Goal: Information Seeking & Learning: Learn about a topic

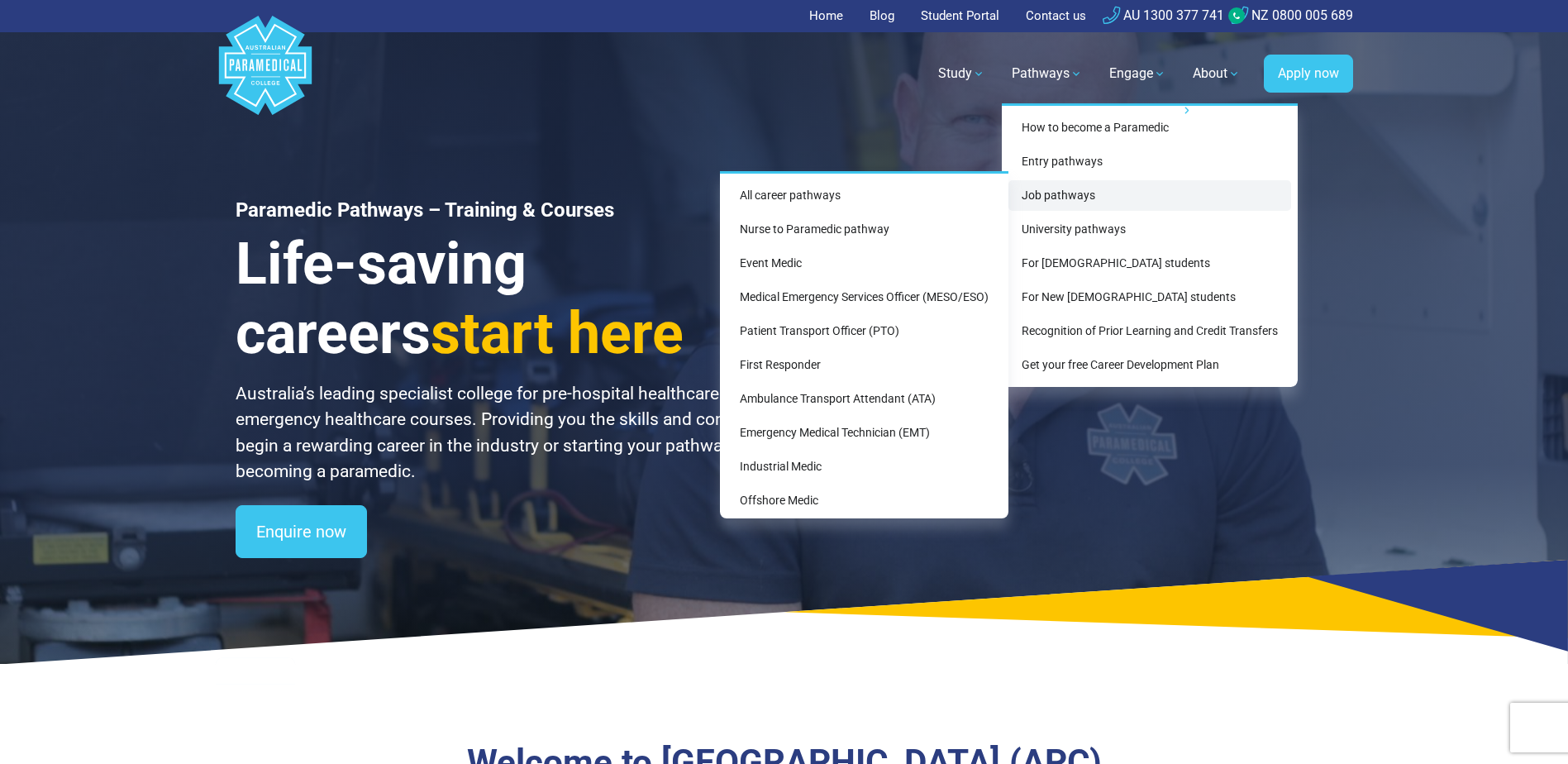
click at [1045, 191] on link "Job pathways" at bounding box center [1149, 196] width 282 height 31
click at [793, 203] on link "All career pathways" at bounding box center [865, 196] width 276 height 31
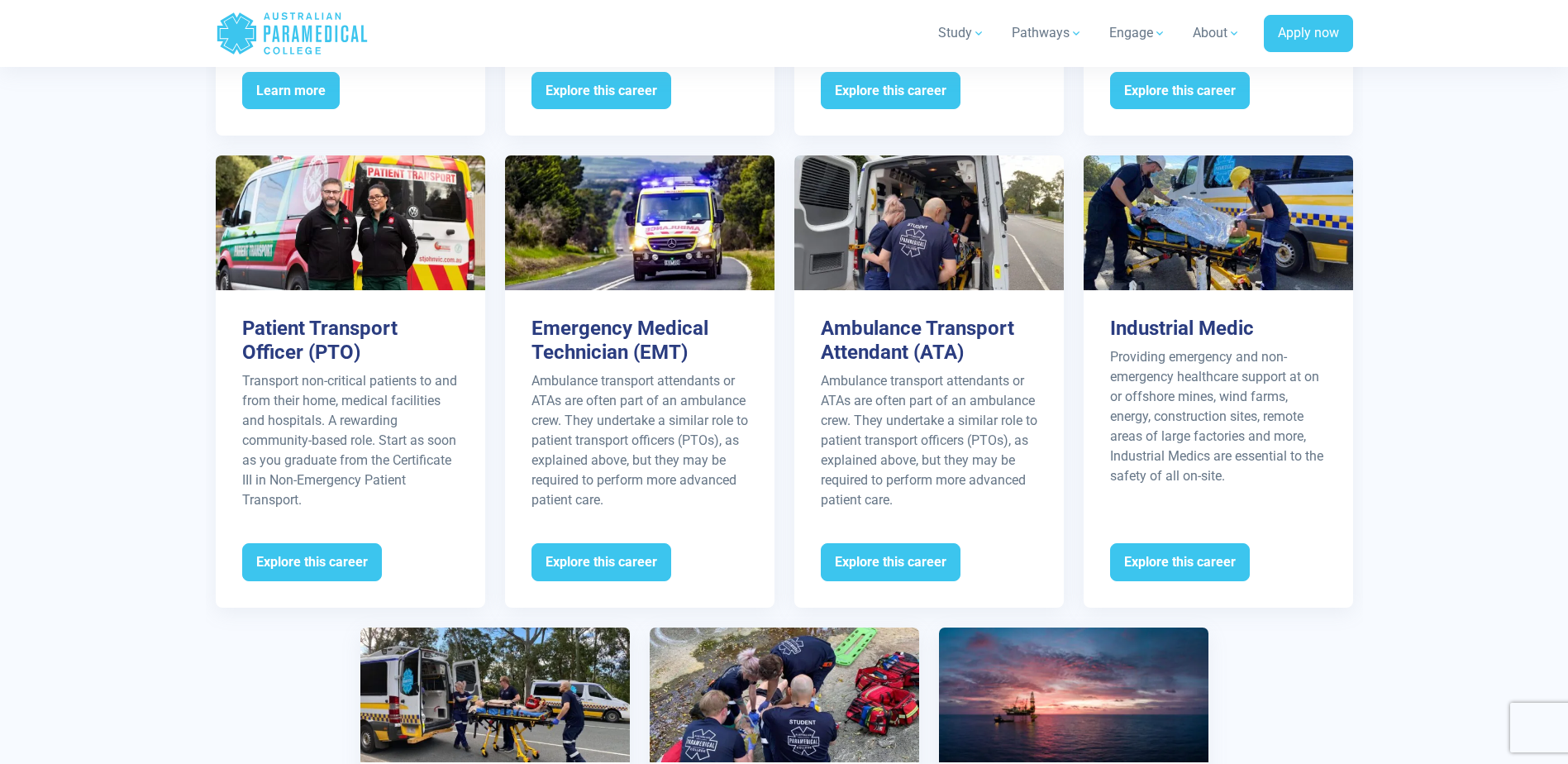
scroll to position [2150, 0]
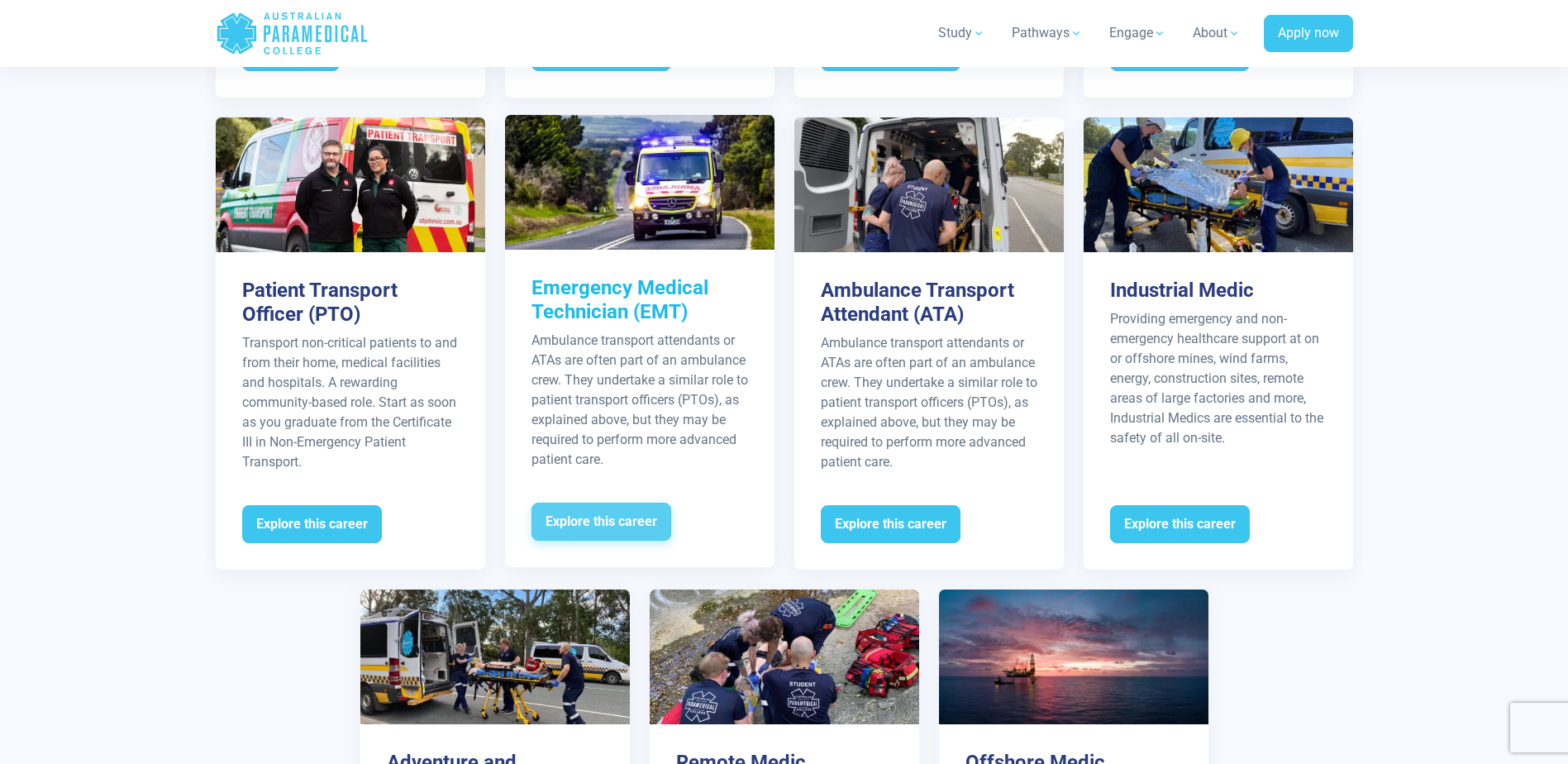
click at [593, 503] on span "Explore this career" at bounding box center [602, 521] width 140 height 38
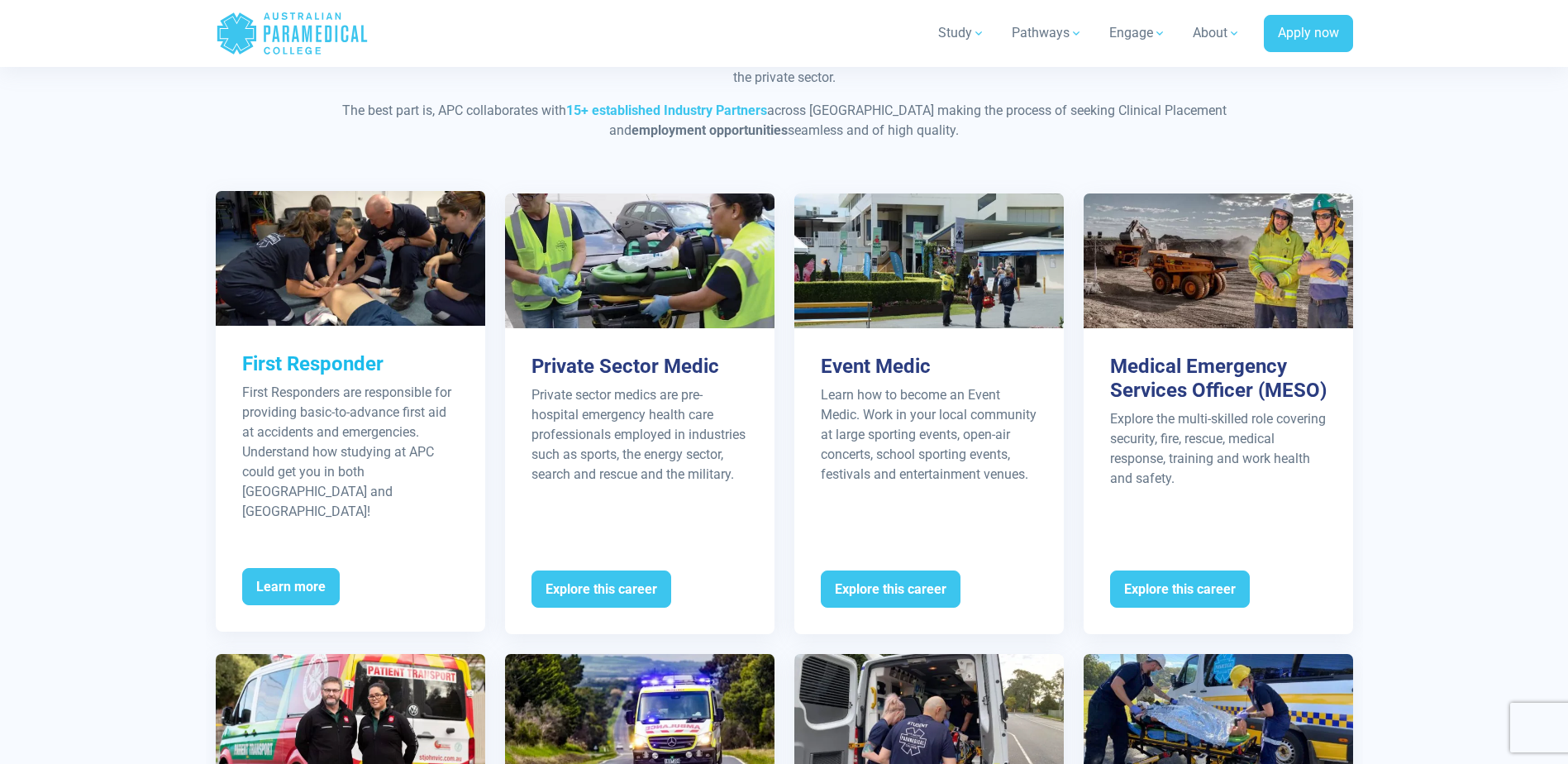
scroll to position [1653, 0]
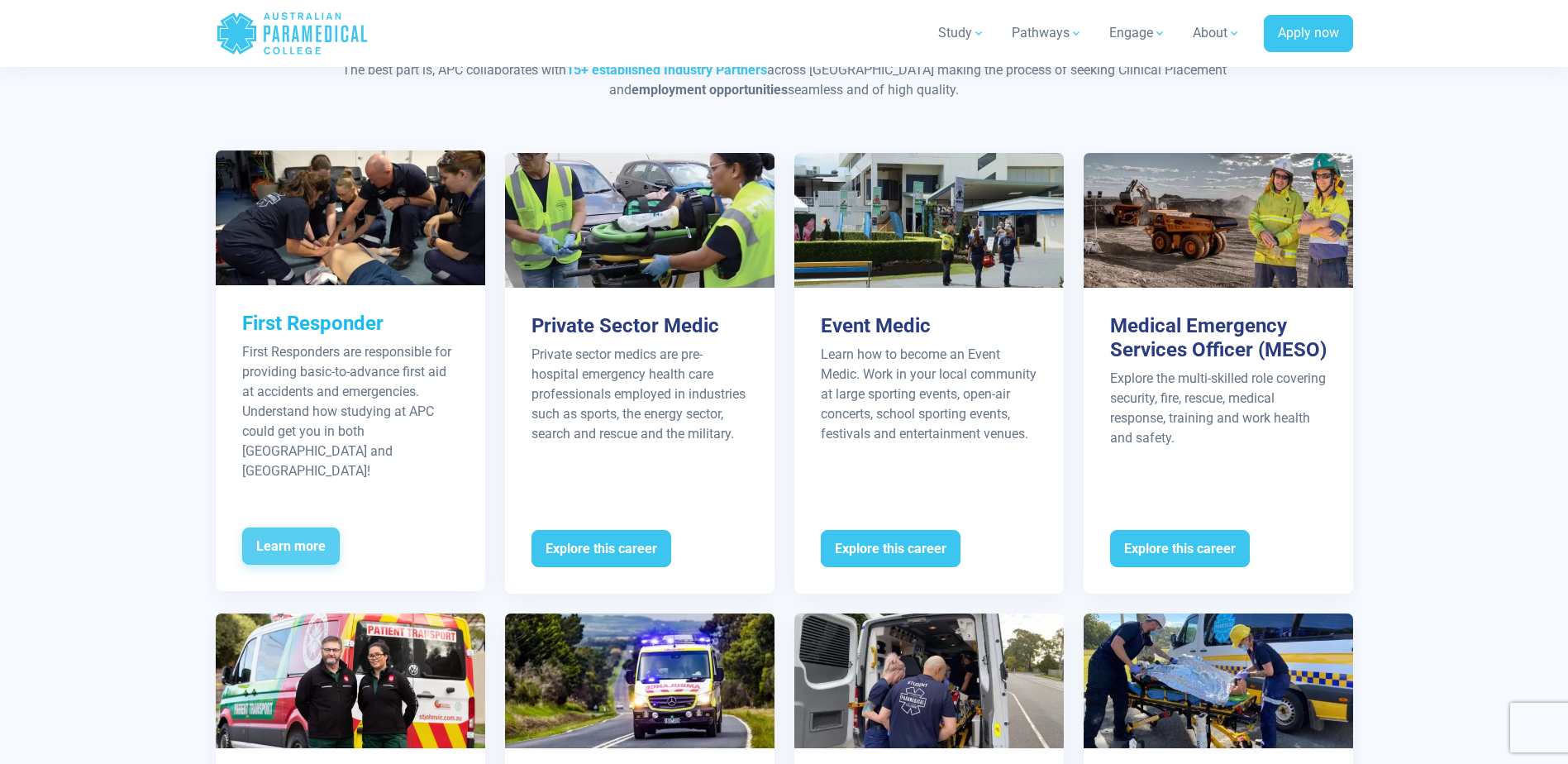
click at [297, 527] on span "Learn more" at bounding box center [291, 546] width 98 height 38
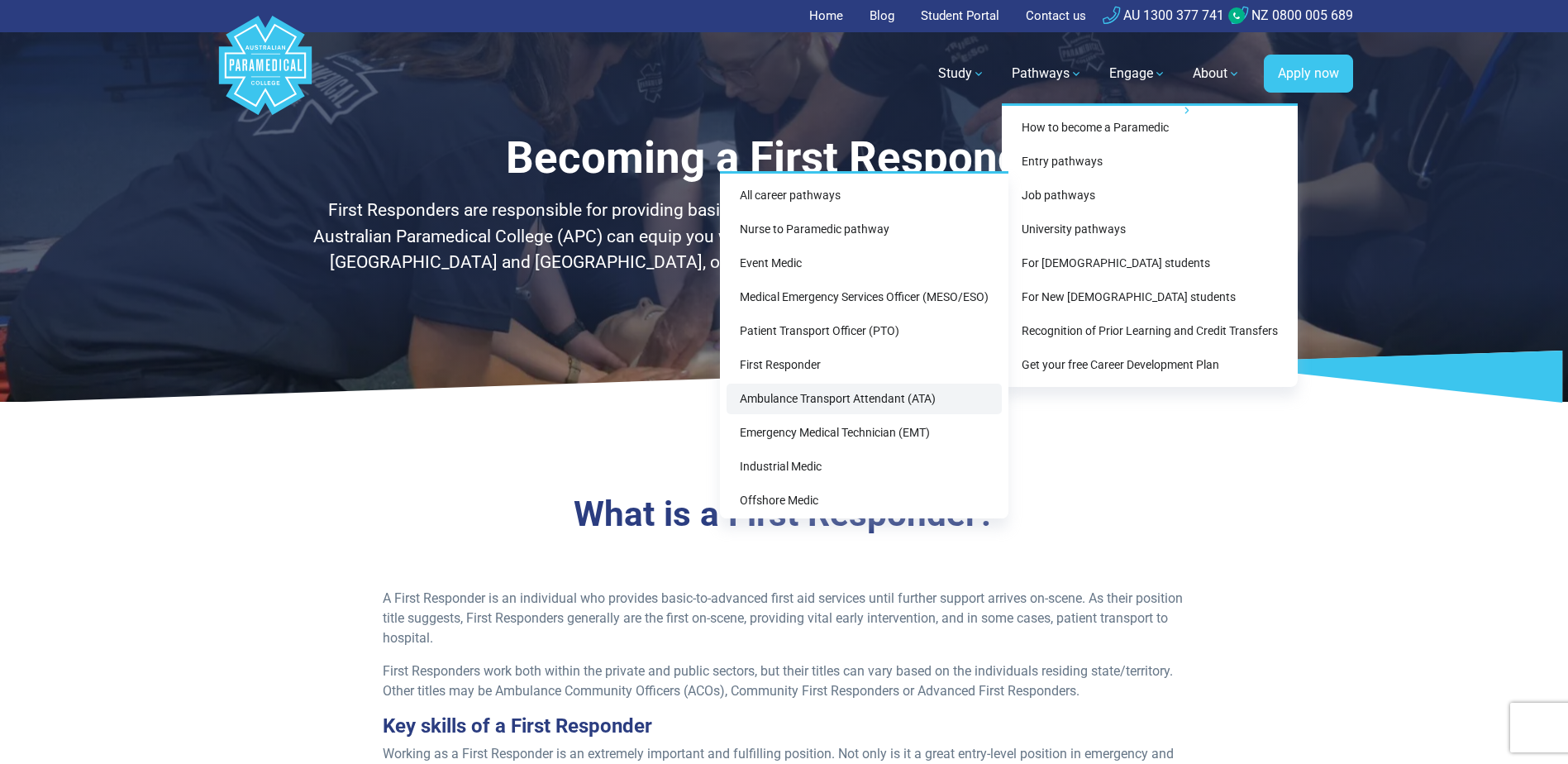
click at [779, 397] on link "Ambulance Transport Attendant (ATA)" at bounding box center [865, 399] width 276 height 31
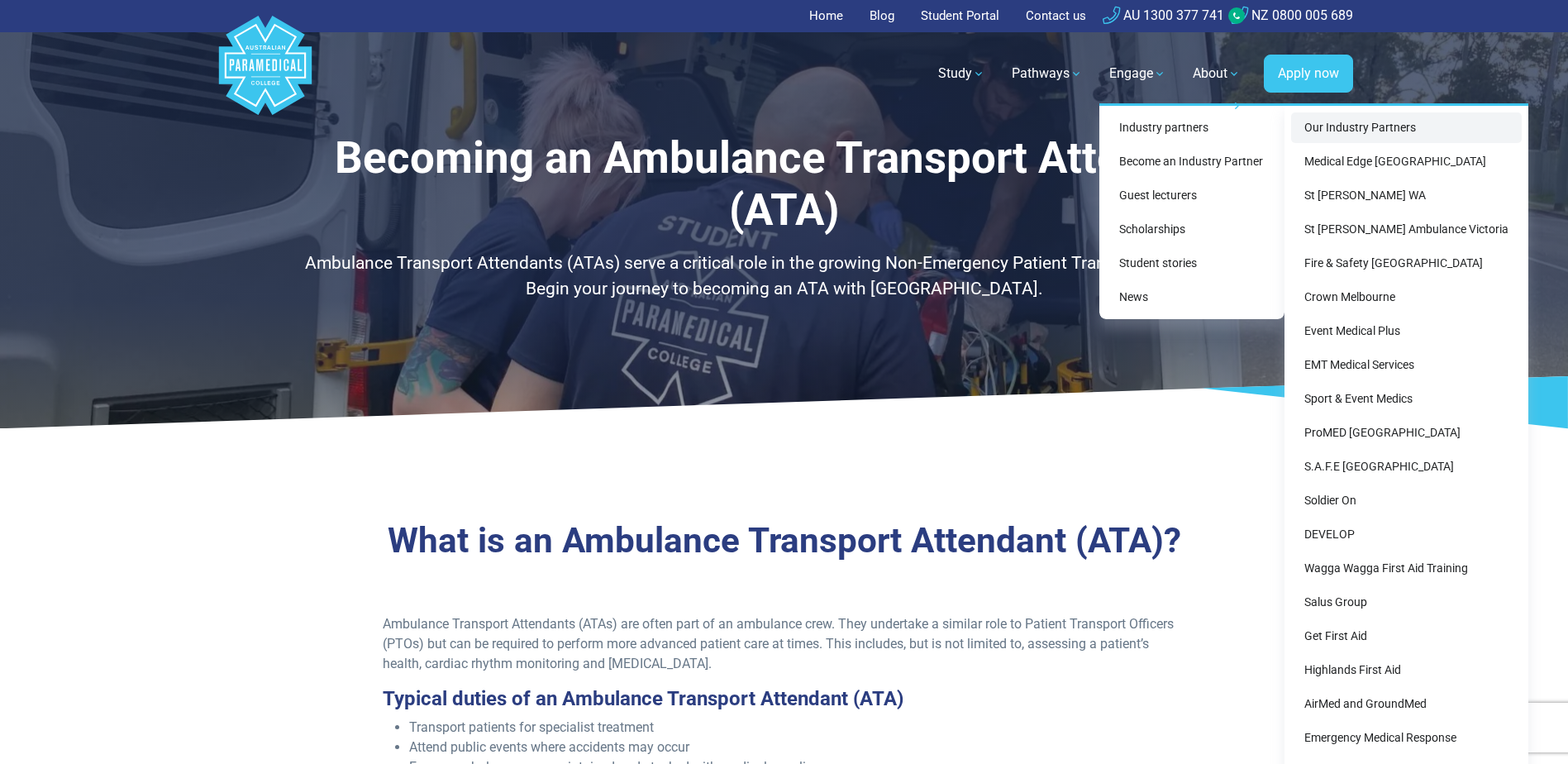
click at [1378, 124] on link "Our Industry Partners" at bounding box center [1406, 128] width 231 height 31
